Goal: Transaction & Acquisition: Purchase product/service

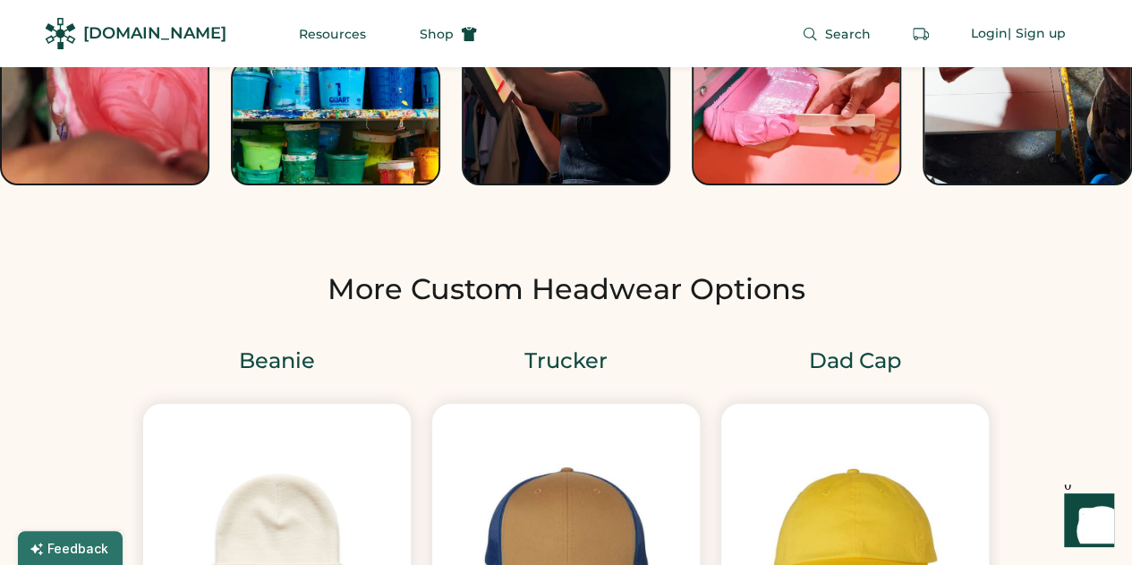
scroll to position [2058, 0]
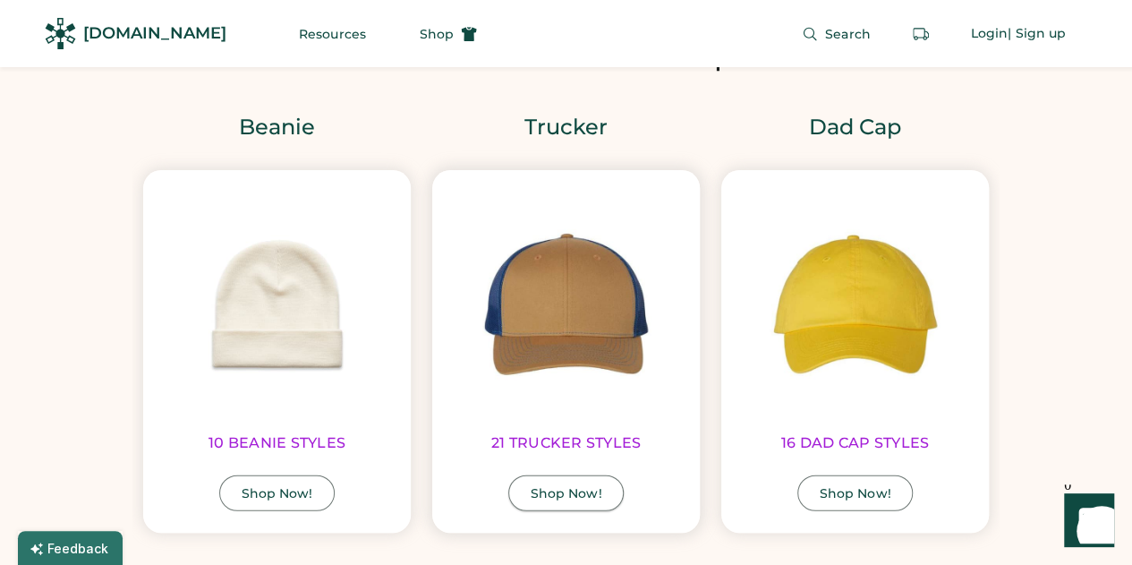
click at [558, 487] on div "Shop Now!" at bounding box center [567, 493] width 72 height 13
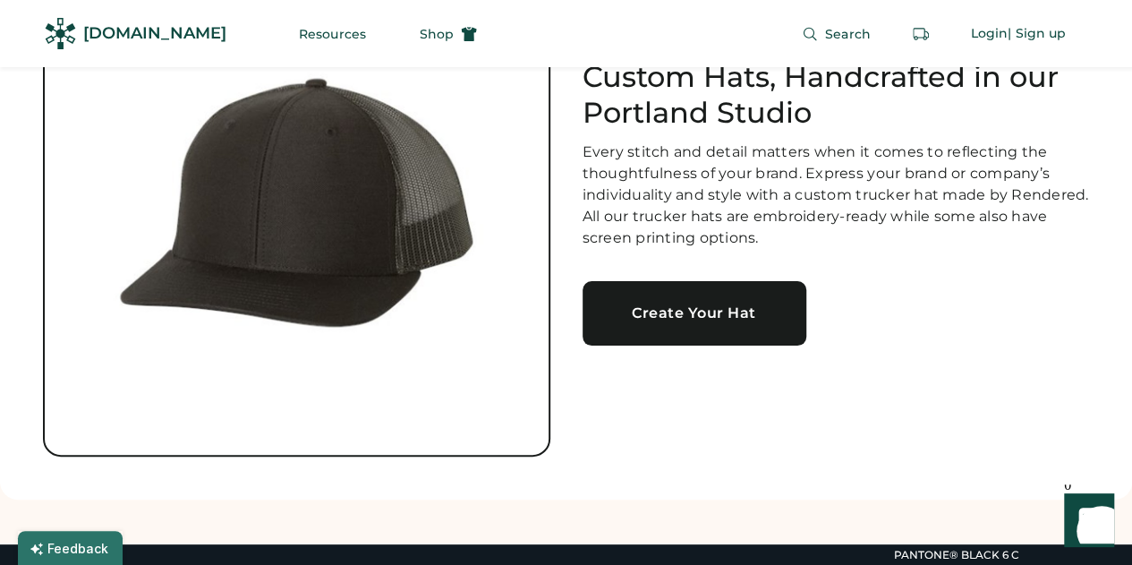
scroll to position [179, 0]
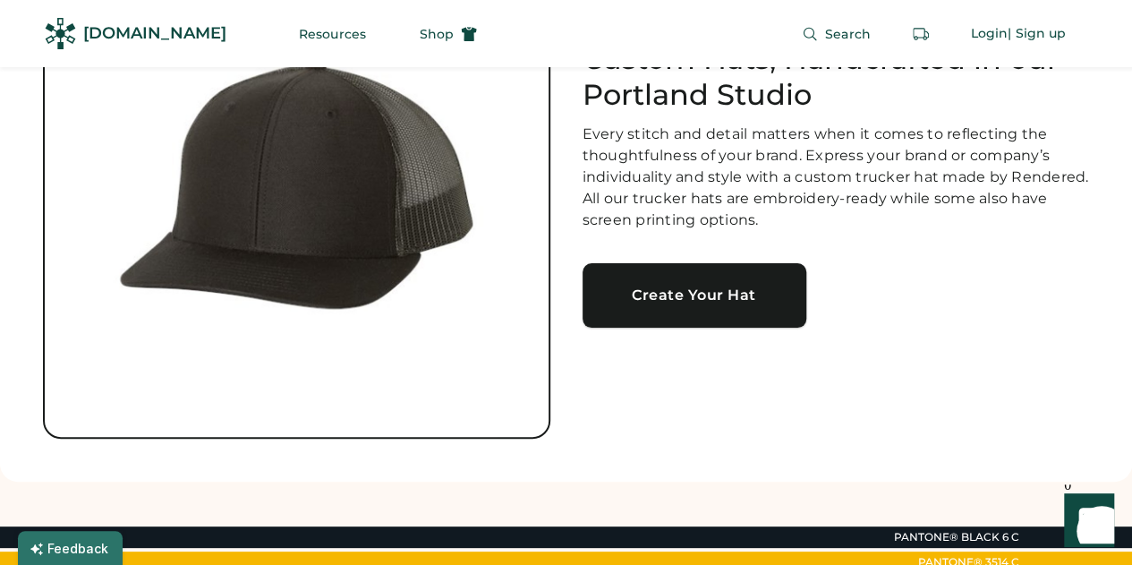
click at [736, 306] on link "Create Your Hat" at bounding box center [694, 295] width 224 height 64
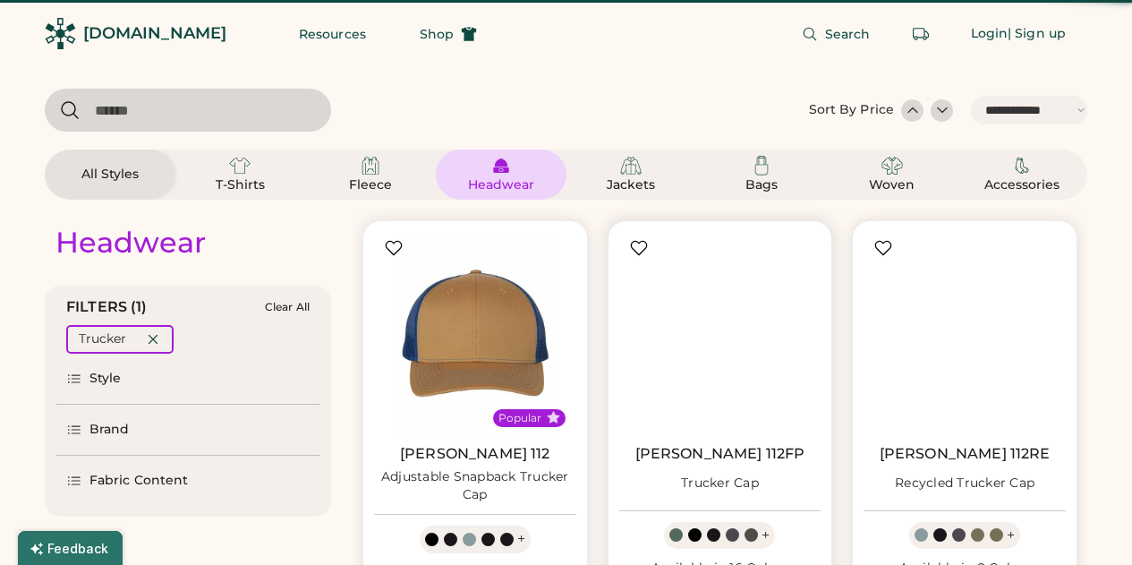
select select "*****"
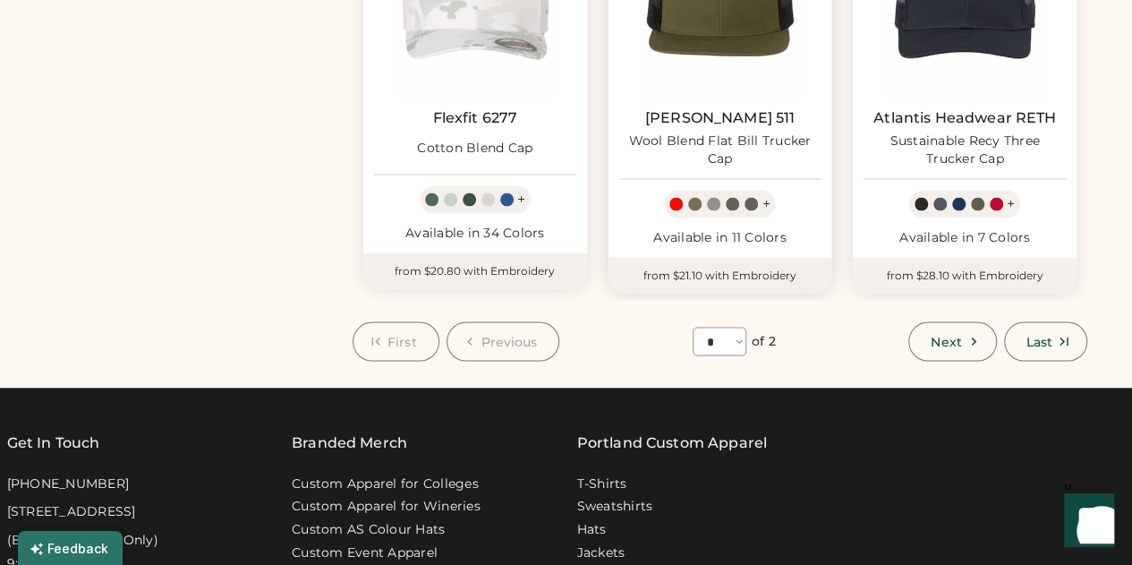
scroll to position [1611, 0]
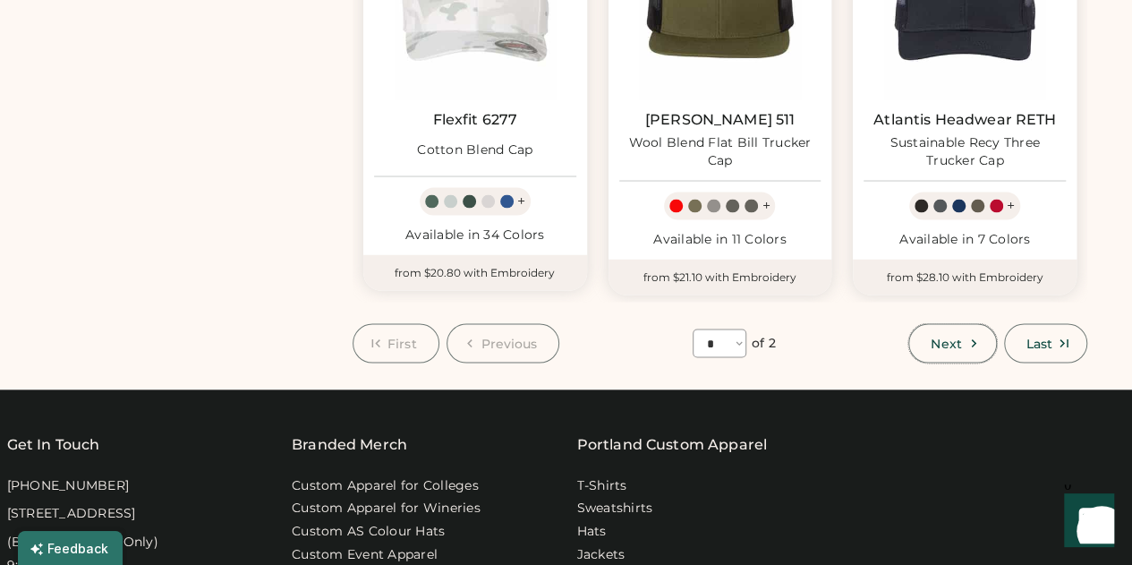
click at [939, 342] on span "Next" at bounding box center [946, 342] width 30 height 13
select select "*"
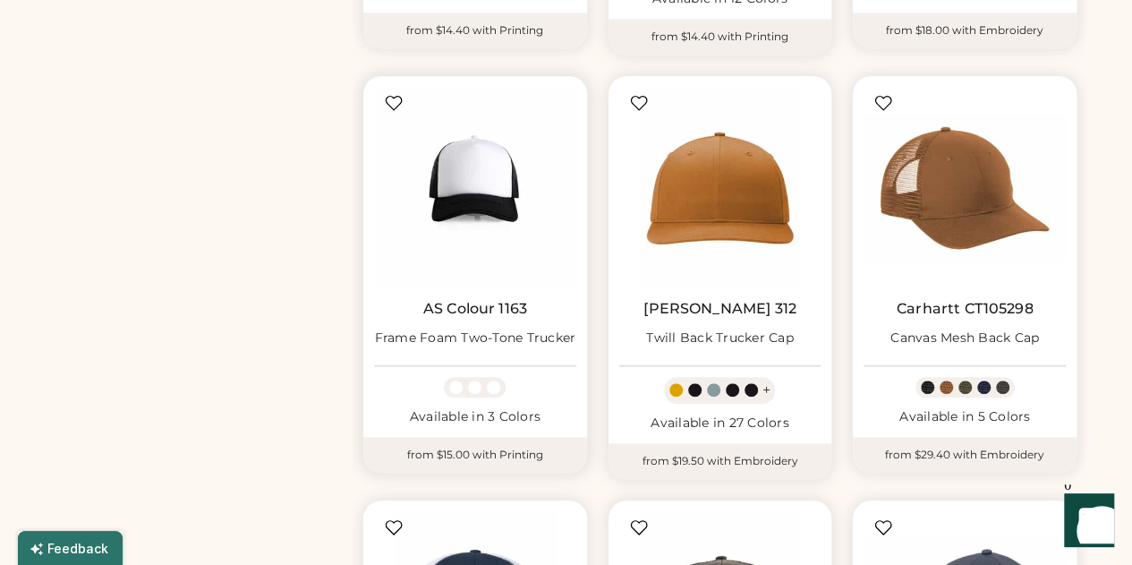
scroll to position [525, 0]
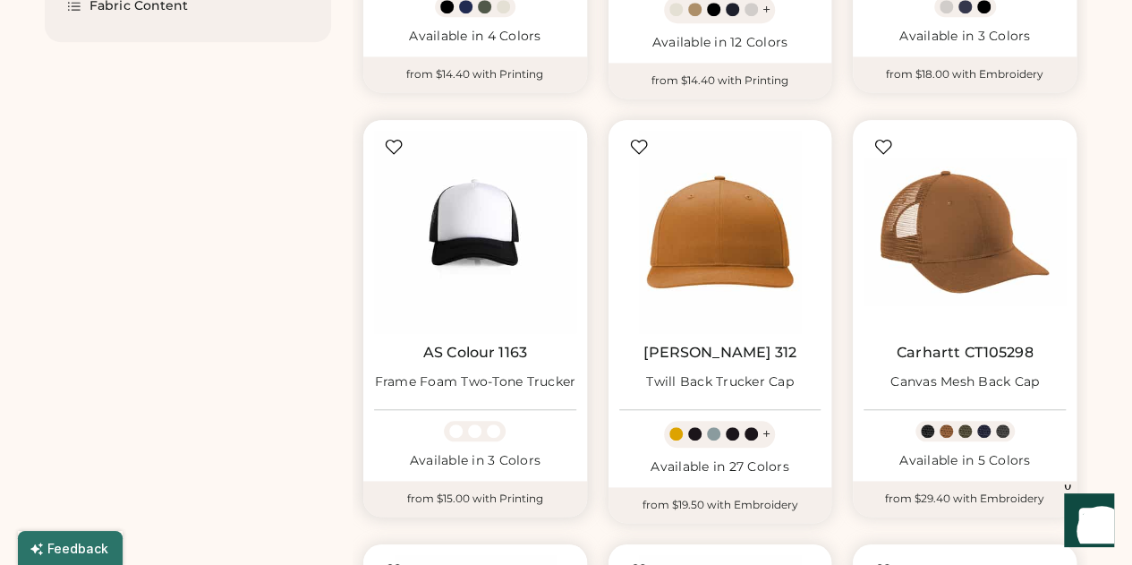
click at [460, 350] on link "AS Colour 1163" at bounding box center [475, 353] width 104 height 18
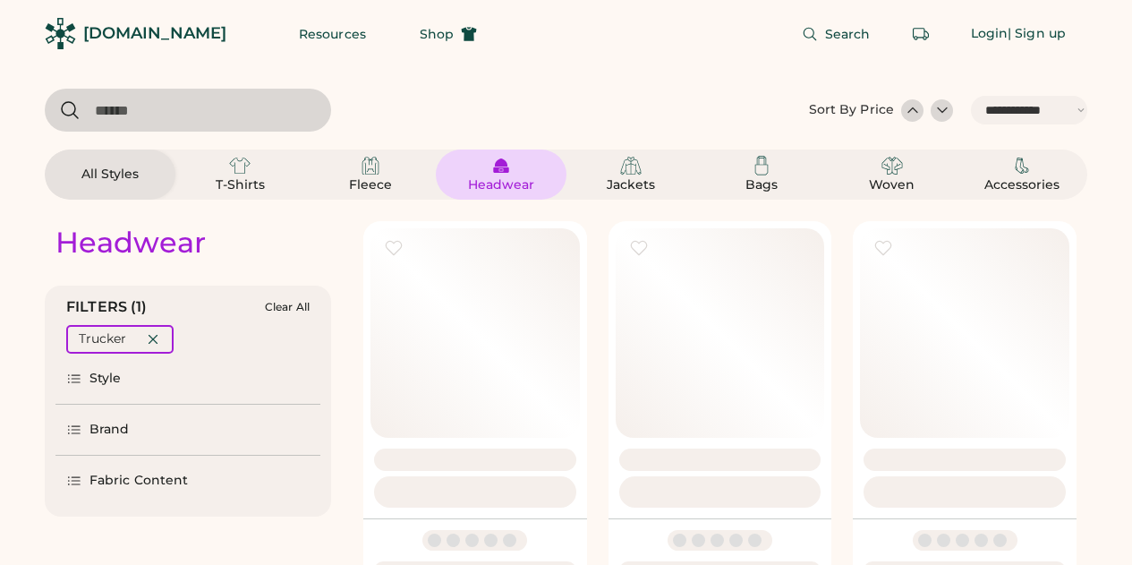
select select "*****"
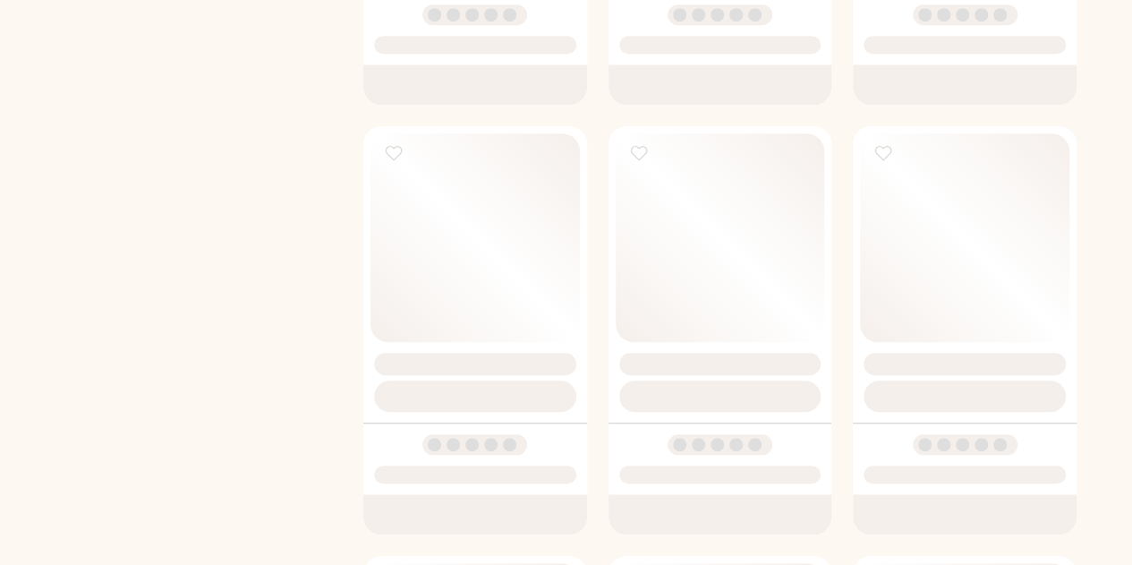
select select "*"
